Goal: Navigation & Orientation: Understand site structure

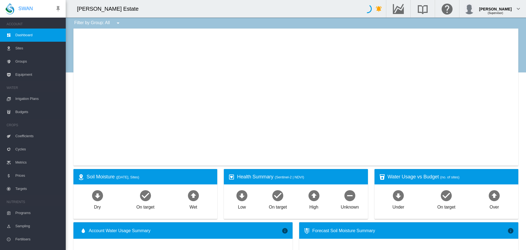
type input "**********"
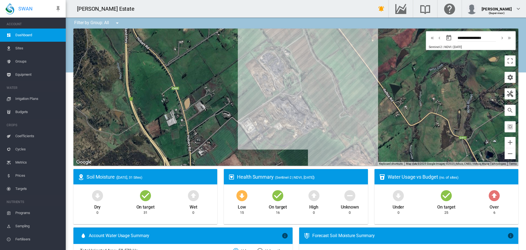
drag, startPoint x: 353, startPoint y: 93, endPoint x: 292, endPoint y: 143, distance: 78.8
click at [292, 143] on div at bounding box center [295, 96] width 445 height 137
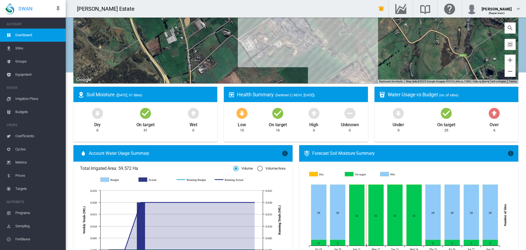
scroll to position [137, 0]
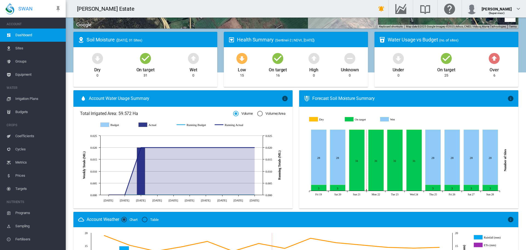
click at [343, 98] on div "Forecast Soil Moisture Summary" at bounding box center [409, 98] width 195 height 6
click at [343, 99] on div "Forecast Soil Moisture Summary" at bounding box center [409, 98] width 195 height 6
click at [347, 111] on icon "JavaScript chart by amCharts [DATE] Dry On target Wet" at bounding box center [407, 117] width 208 height 13
click at [507, 98] on md-icon "icon-information" at bounding box center [510, 98] width 7 height 7
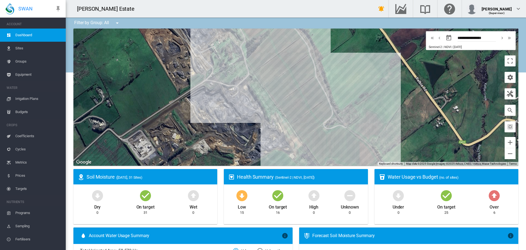
click at [19, 97] on span "Irrigation Plans" at bounding box center [38, 98] width 46 height 13
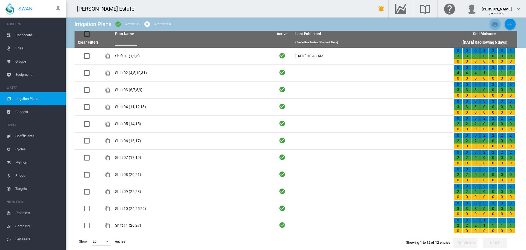
click at [31, 75] on span "Equipment" at bounding box center [38, 74] width 46 height 13
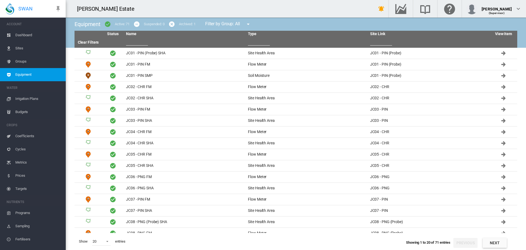
click at [26, 58] on span "Groups" at bounding box center [38, 61] width 46 height 13
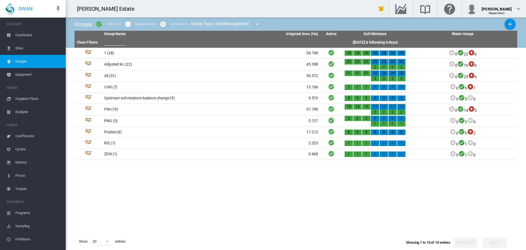
click at [19, 50] on span "Sites" at bounding box center [38, 48] width 46 height 13
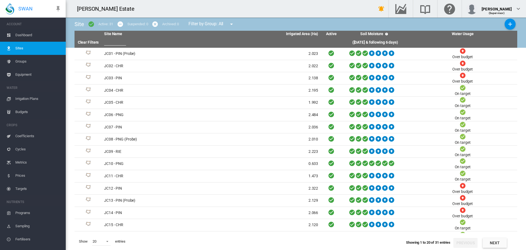
click at [25, 36] on span "Dashboard" at bounding box center [38, 34] width 46 height 13
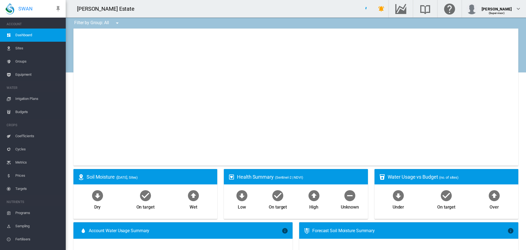
type input "**********"
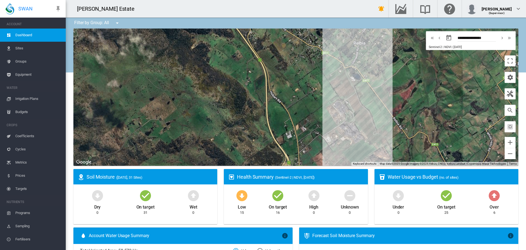
click at [103, 175] on div "Soil Moisture ([DATE], 31 Sites)" at bounding box center [150, 176] width 126 height 7
click at [141, 176] on span "([DATE], 31 Sites)" at bounding box center [129, 177] width 26 height 4
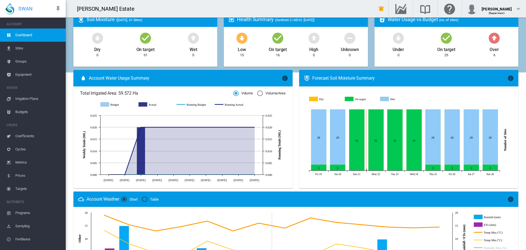
scroll to position [164, 0]
